Goal: Download file/media

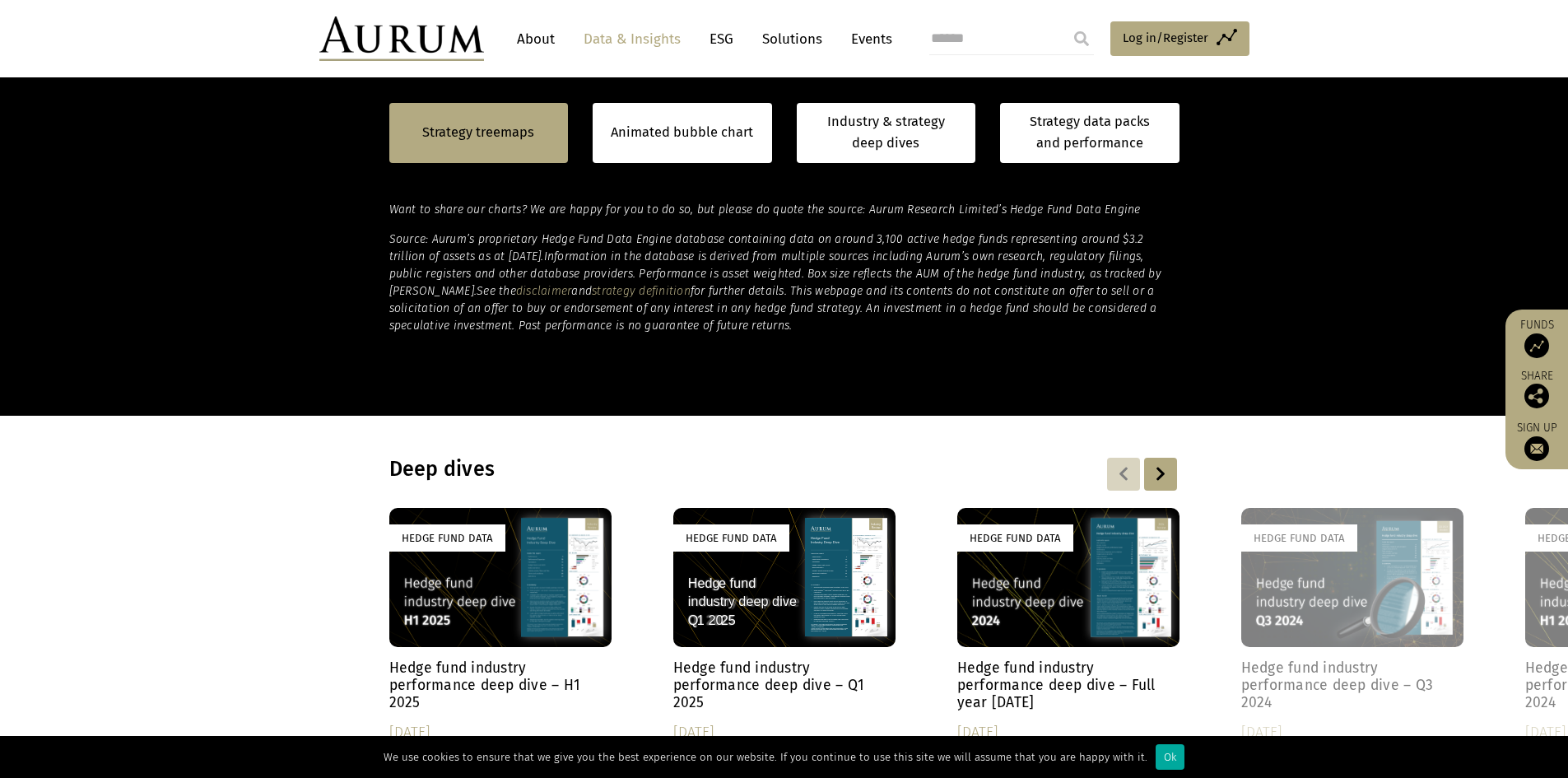
scroll to position [988, 0]
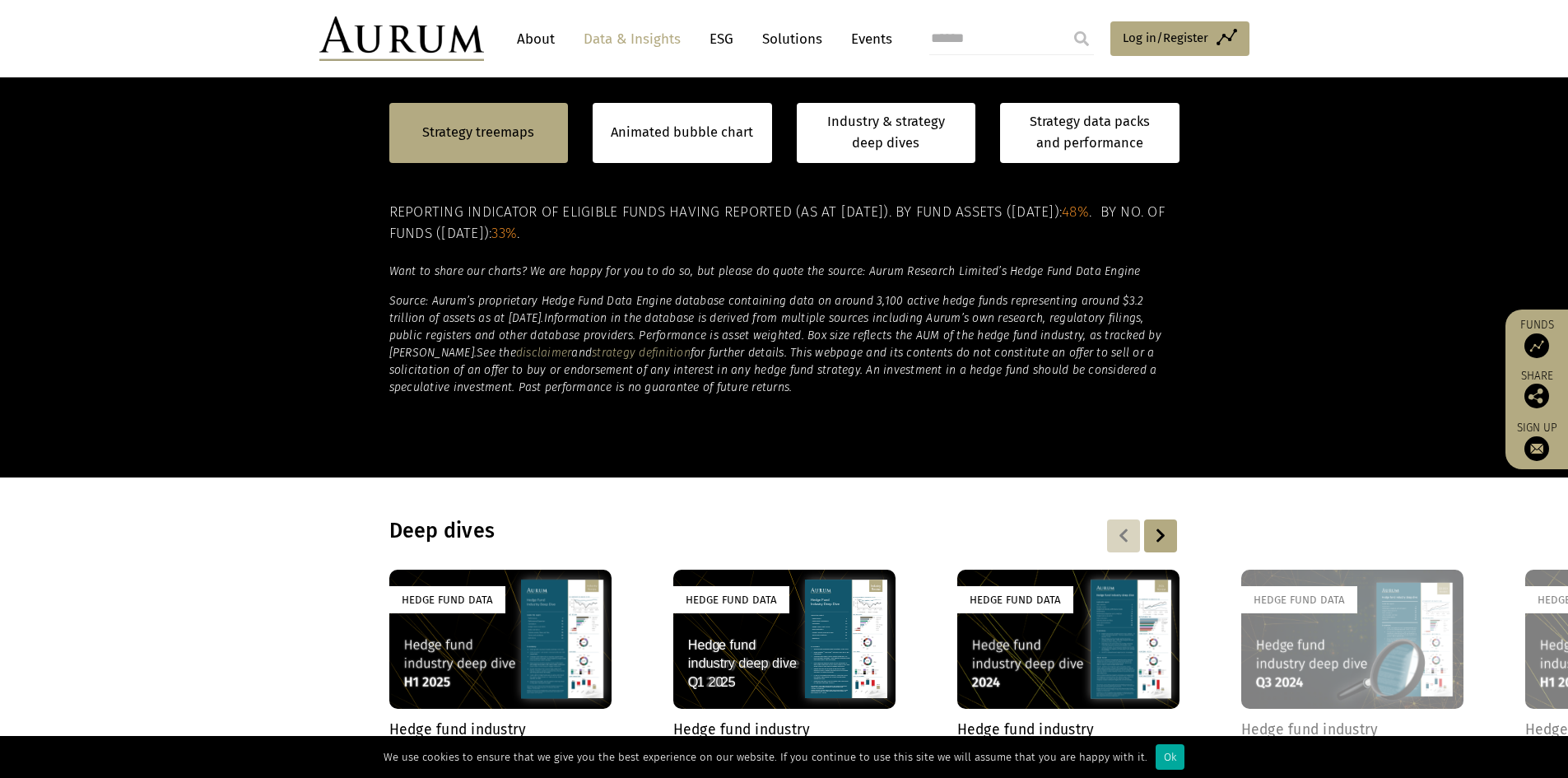
click at [475, 660] on div "Hedge Fund Data" at bounding box center [500, 639] width 222 height 139
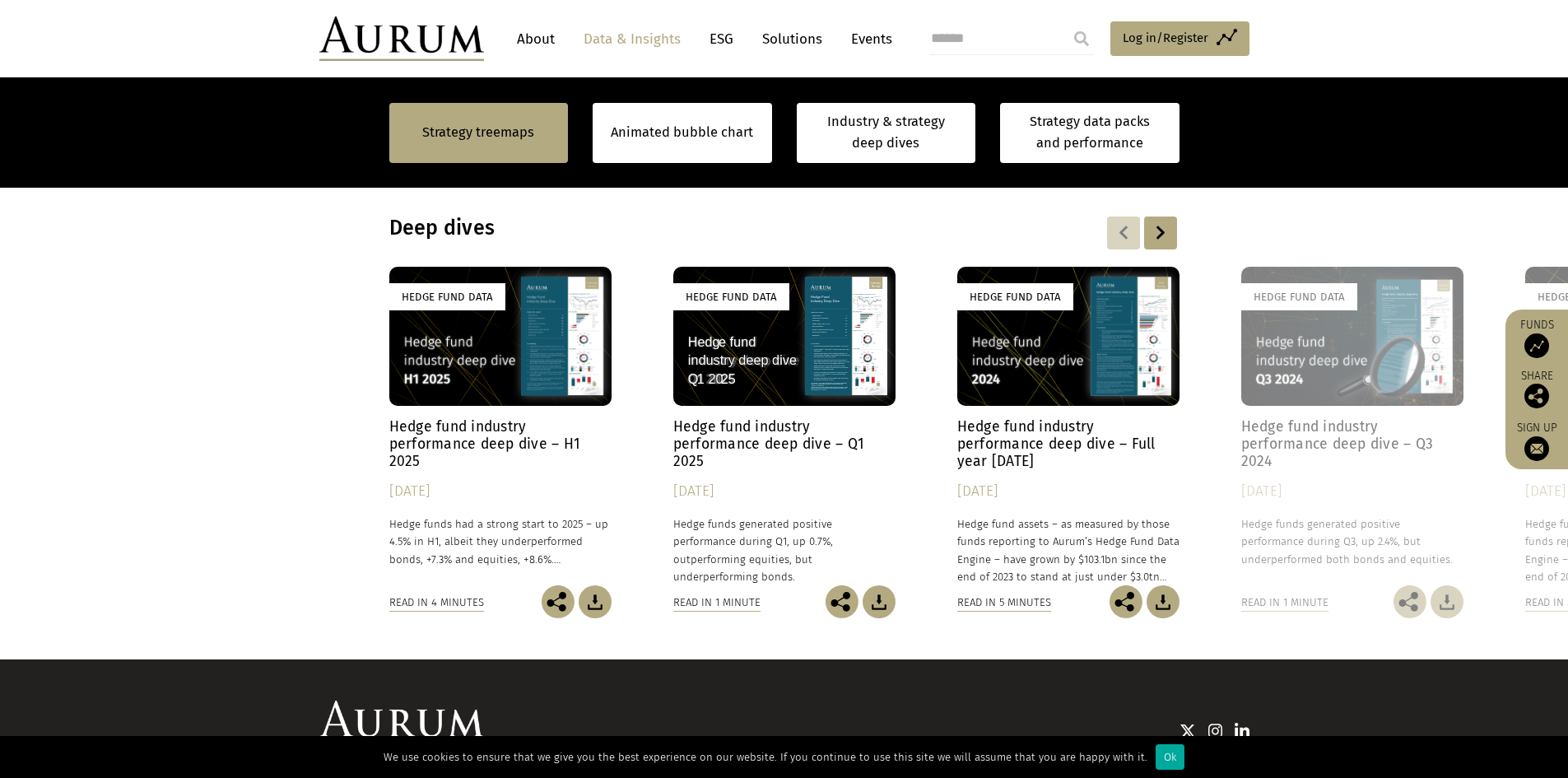
scroll to position [1317, 0]
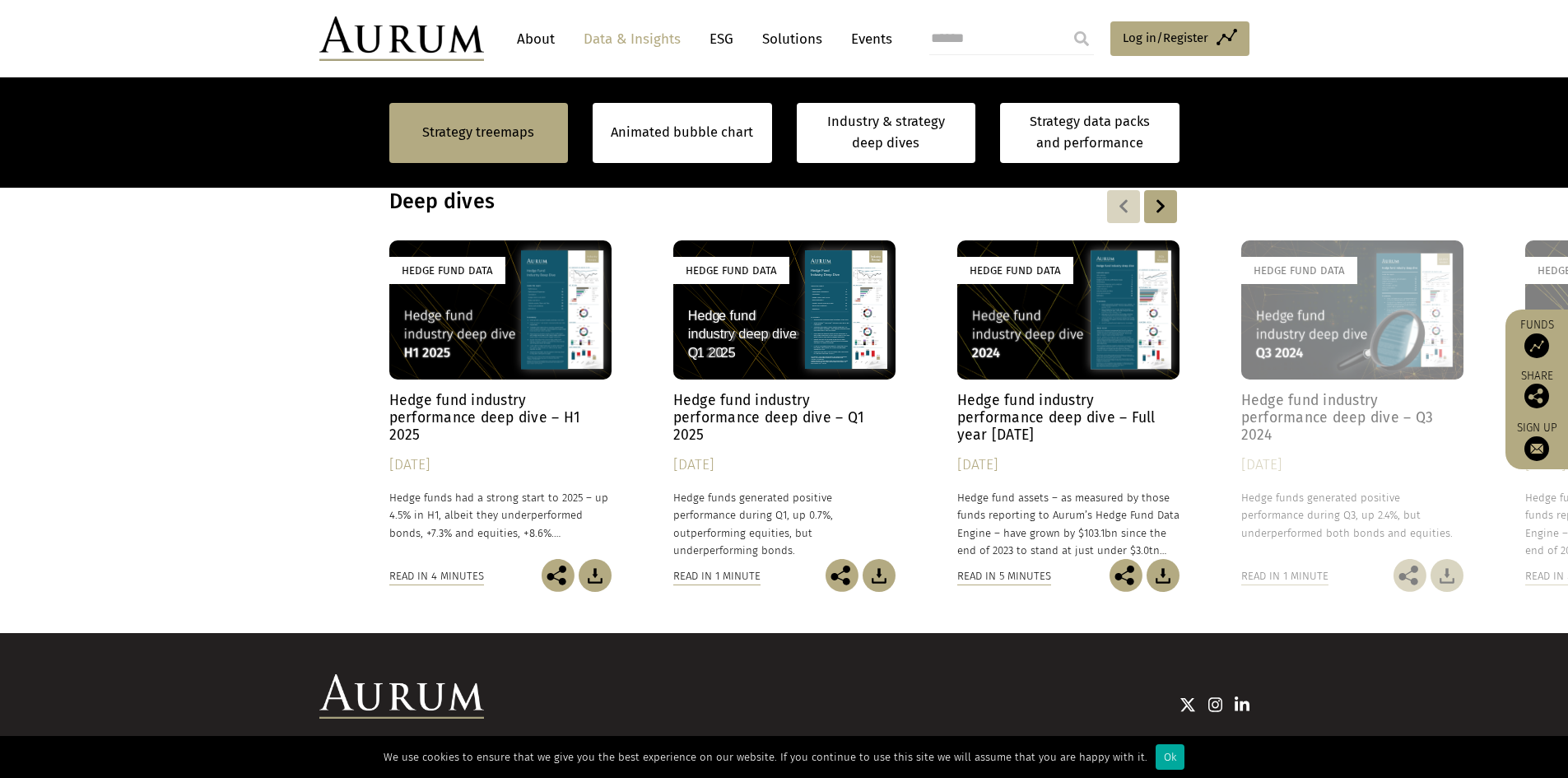
click at [423, 410] on h4 "Hedge fund industry performance deep dive – H1 2025" at bounding box center [500, 418] width 222 height 52
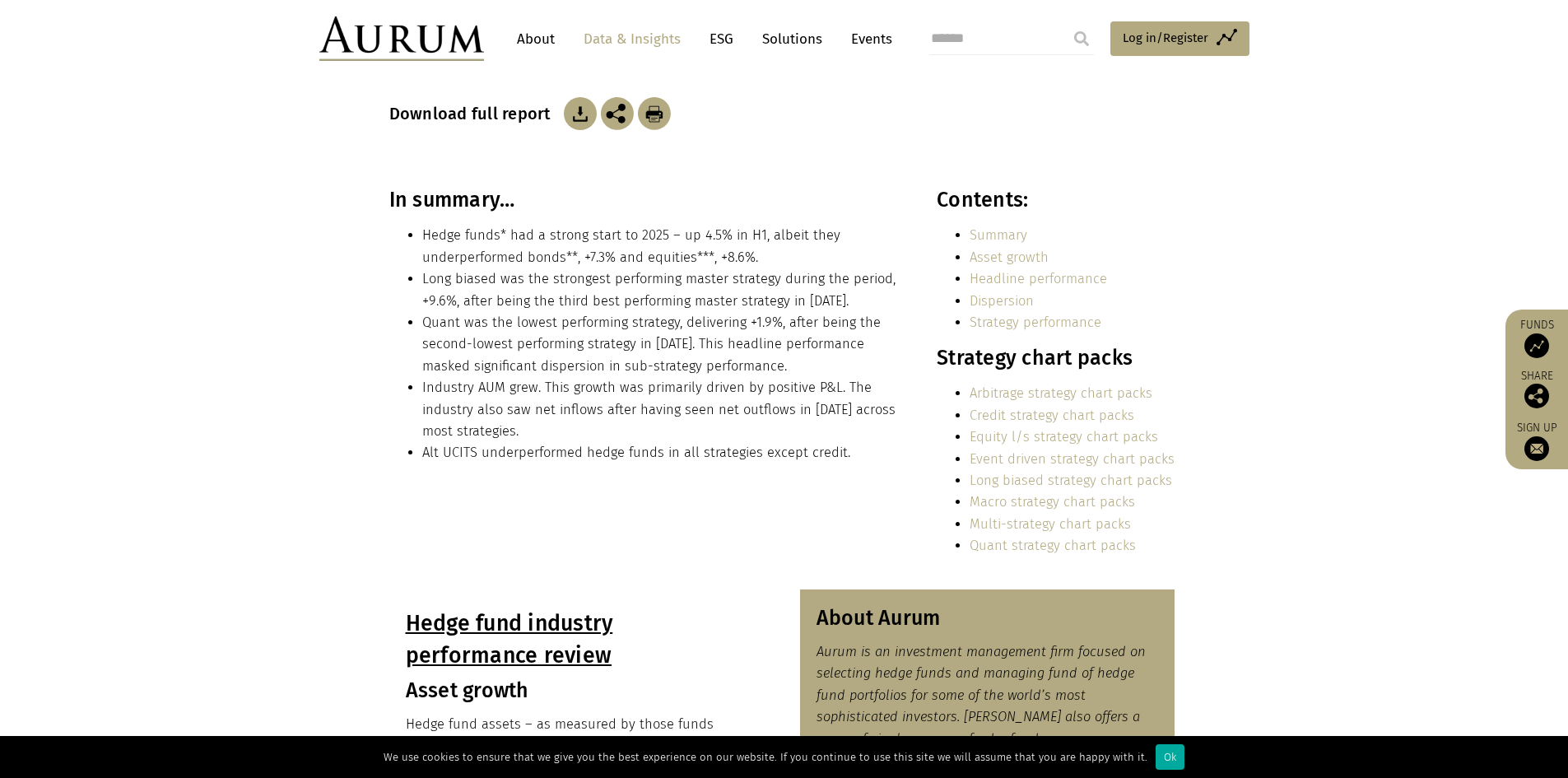
scroll to position [329, 0]
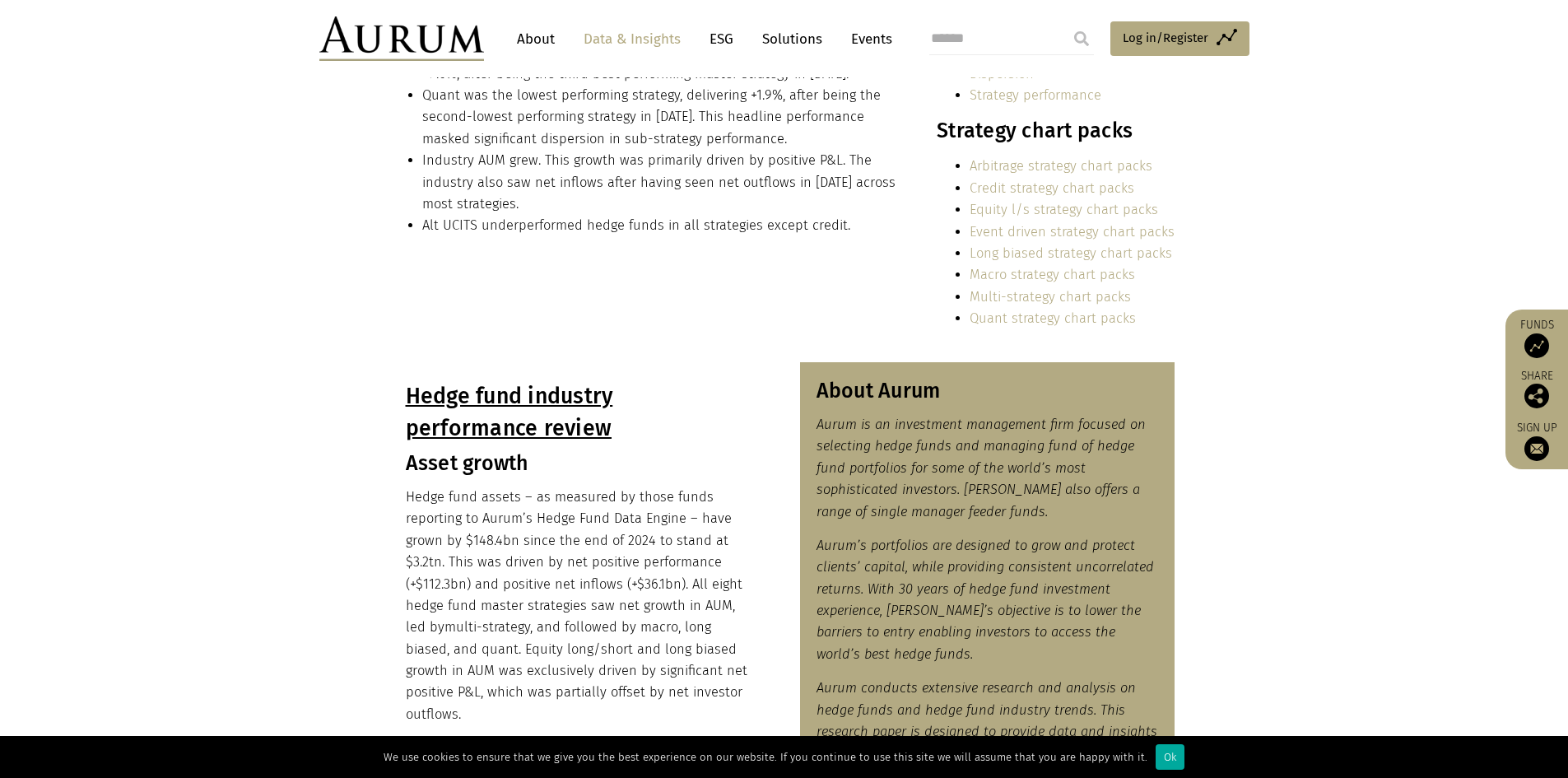
scroll to position [246, 0]
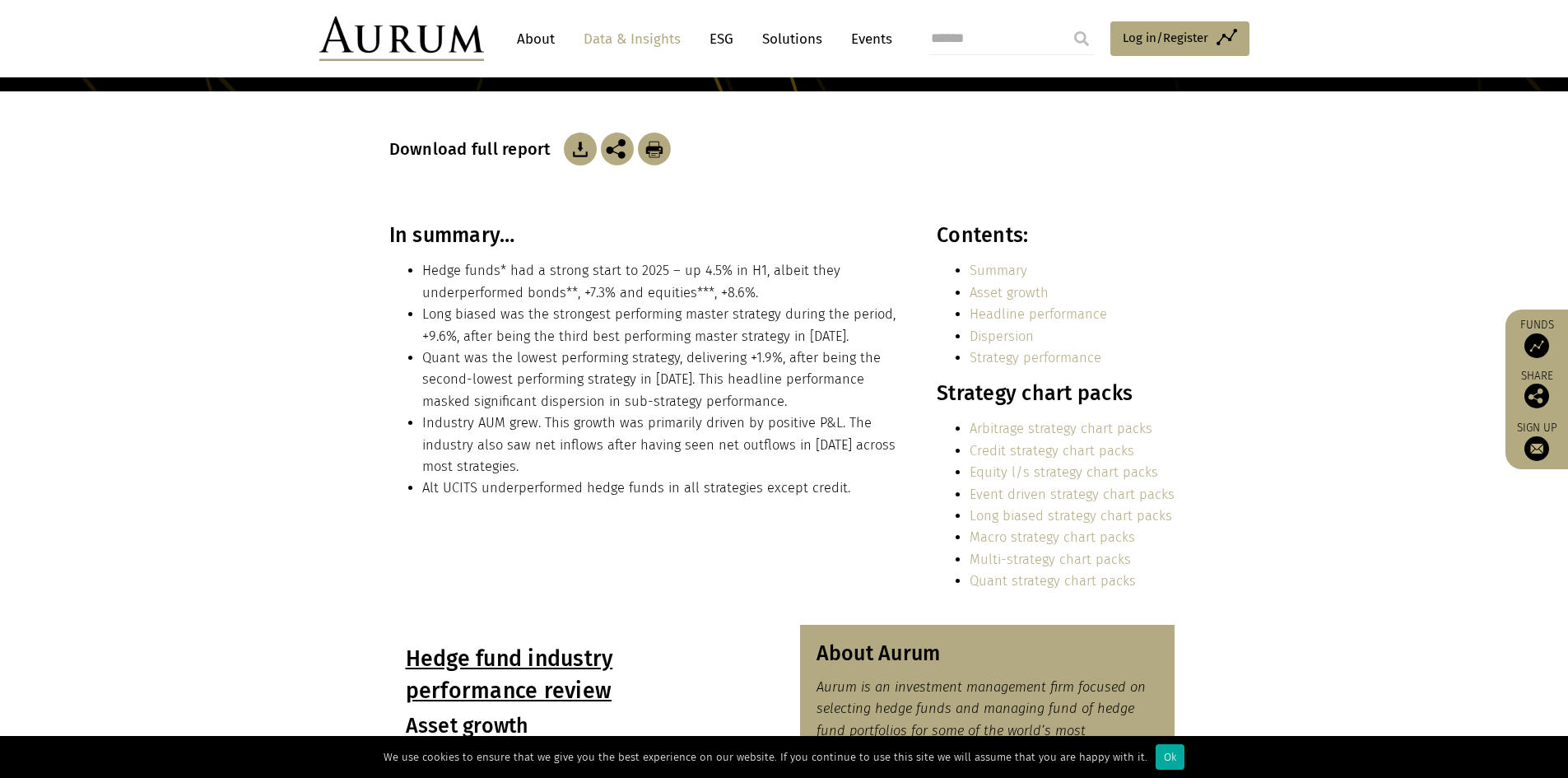
click at [585, 157] on img at bounding box center [581, 149] width 33 height 33
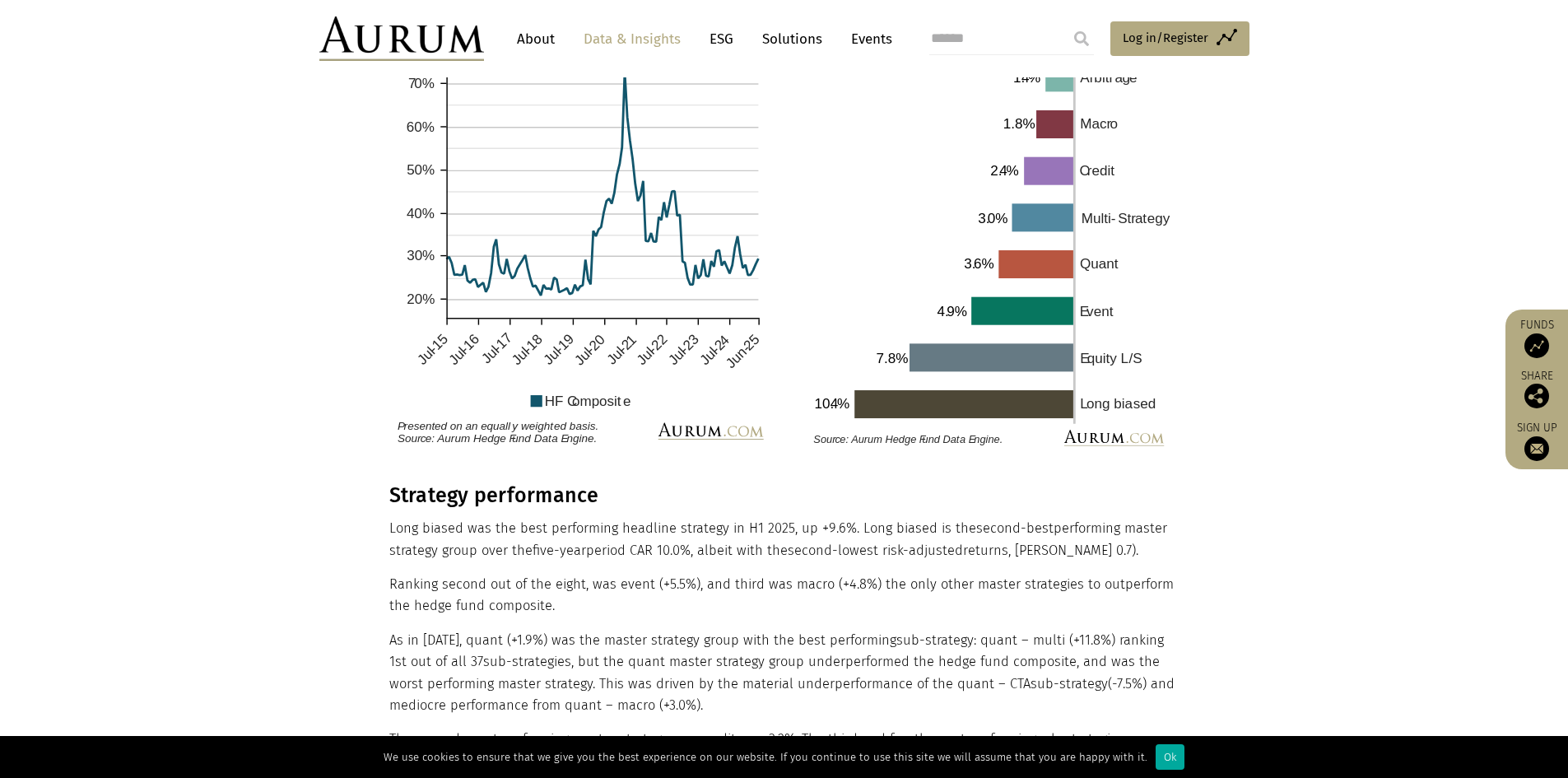
scroll to position [3046, 0]
